Goal: Information Seeking & Learning: Learn about a topic

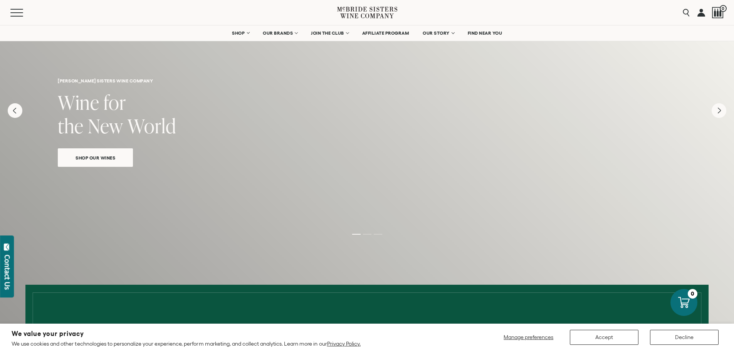
scroll to position [39, 0]
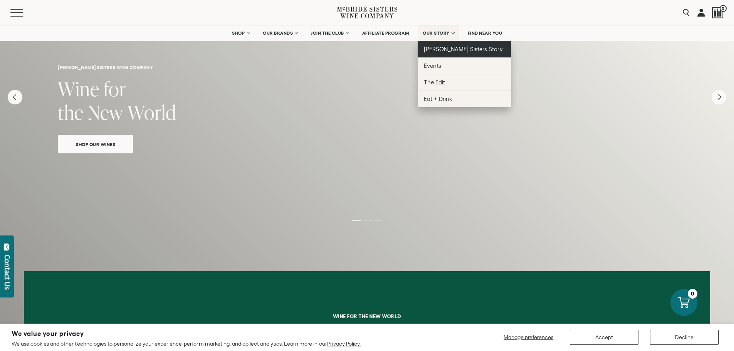
click at [447, 48] on span "[PERSON_NAME] Sisters Story" at bounding box center [463, 49] width 79 height 7
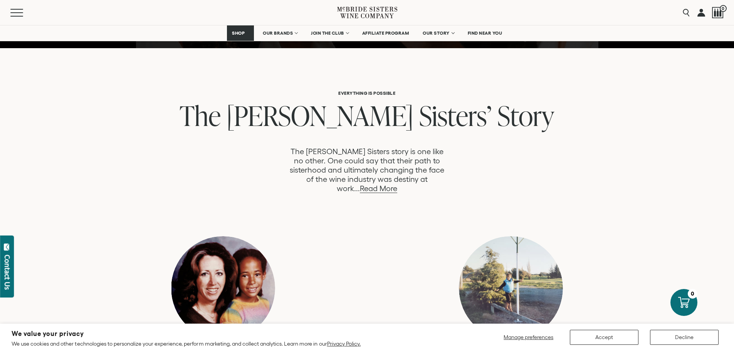
scroll to position [347, 0]
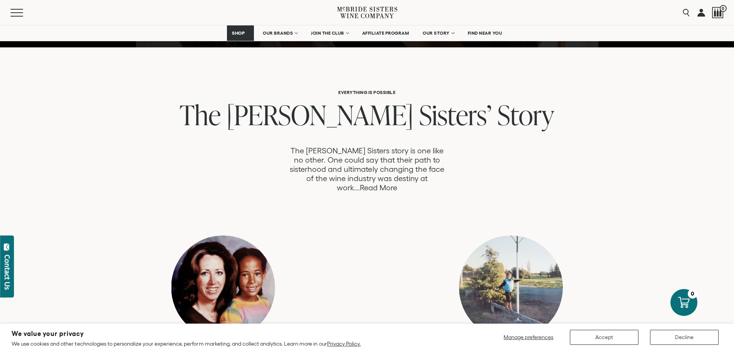
click at [397, 183] on link "Read More" at bounding box center [378, 187] width 37 height 9
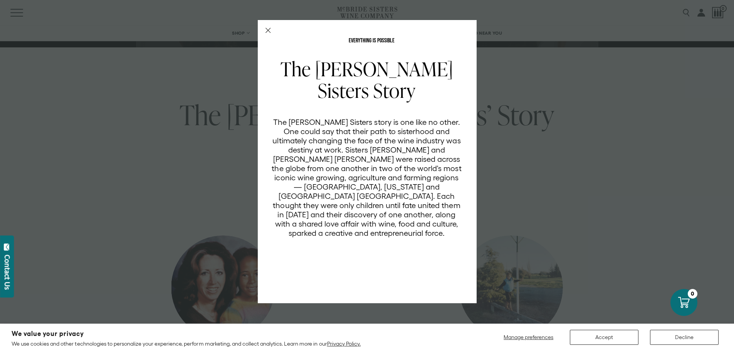
click at [268, 28] on icon "Close Modal" at bounding box center [267, 30] width 5 height 5
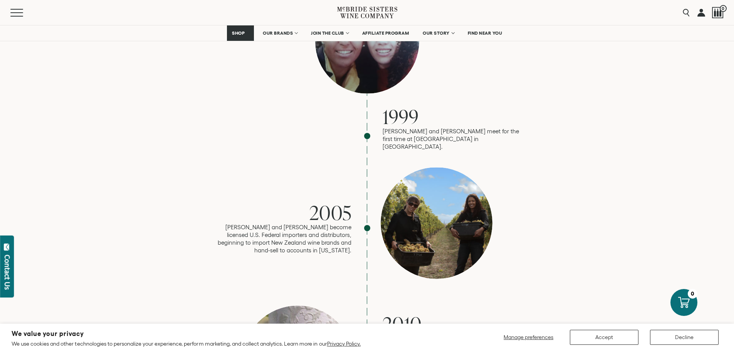
scroll to position [655, 0]
